Goal: Transaction & Acquisition: Purchase product/service

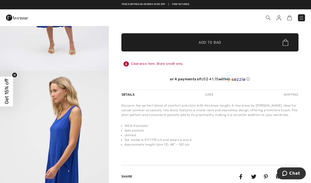
scroll to position [77, 0]
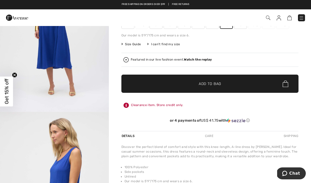
click at [221, 87] on span "✔ Added to Bag Add to Bag" at bounding box center [209, 84] width 177 height 18
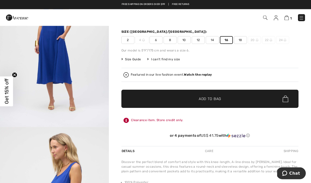
scroll to position [65, 0]
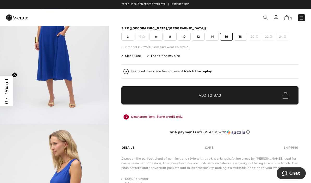
click at [197, 74] on div "Featured in our live fashion event. Watch the replay" at bounding box center [209, 71] width 173 height 5
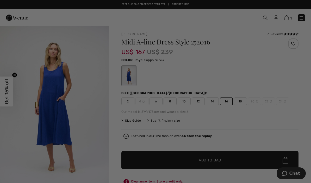
scroll to position [0, 0]
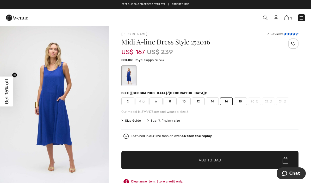
click at [287, 35] on icon at bounding box center [288, 34] width 3 height 3
